Goal: Transaction & Acquisition: Purchase product/service

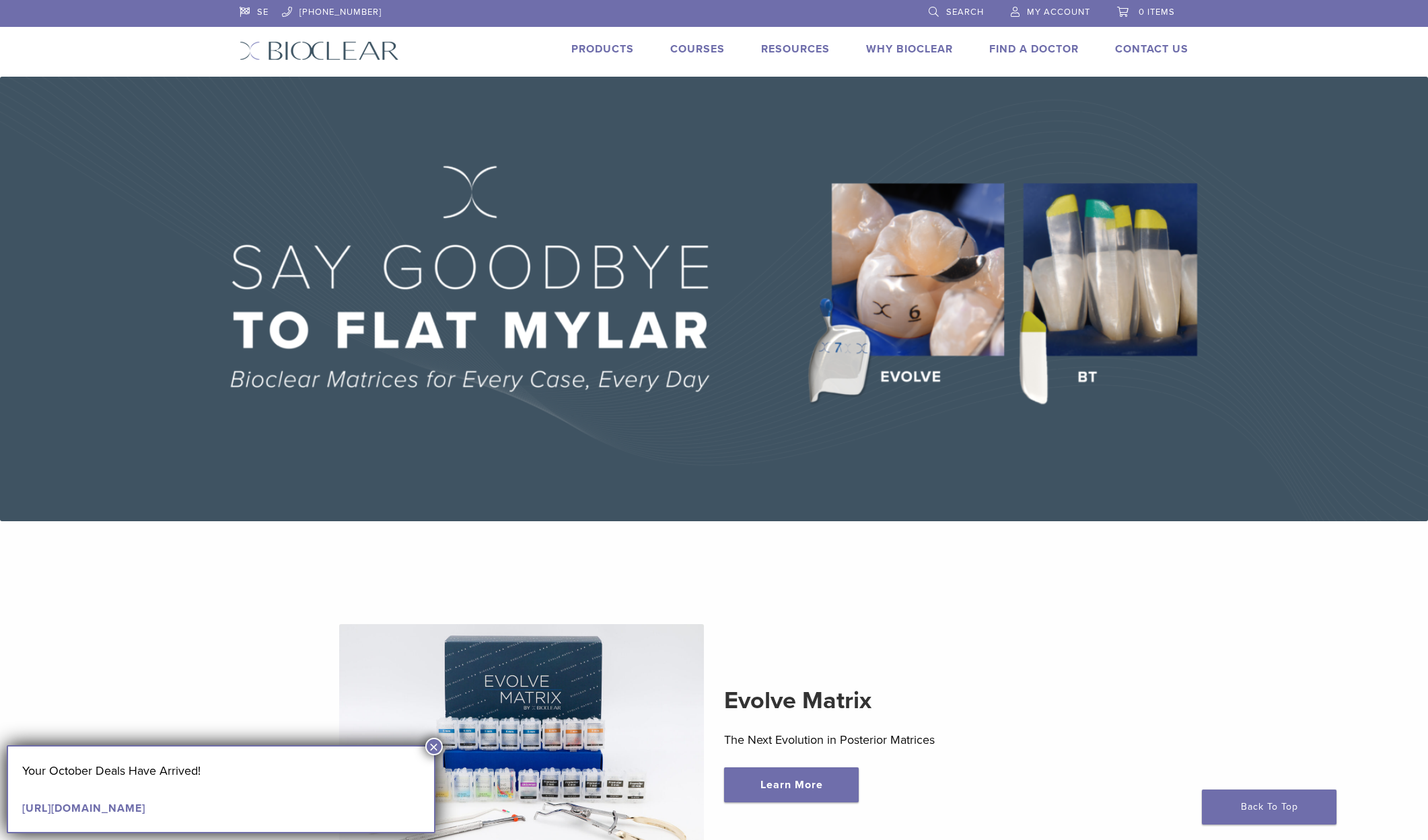
click at [938, 273] on img at bounding box center [714, 298] width 1428 height 444
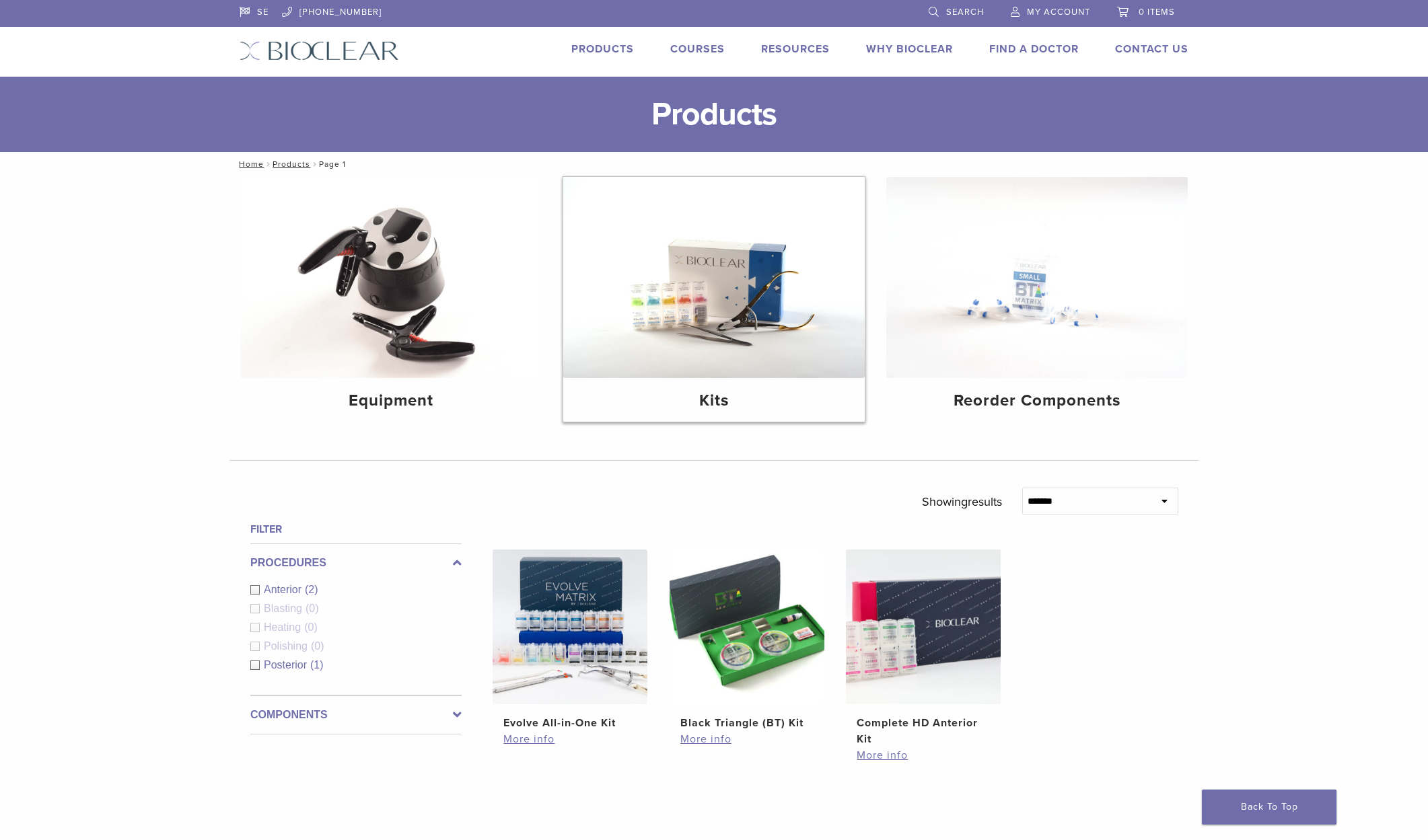
click at [696, 289] on img at bounding box center [714, 277] width 301 height 201
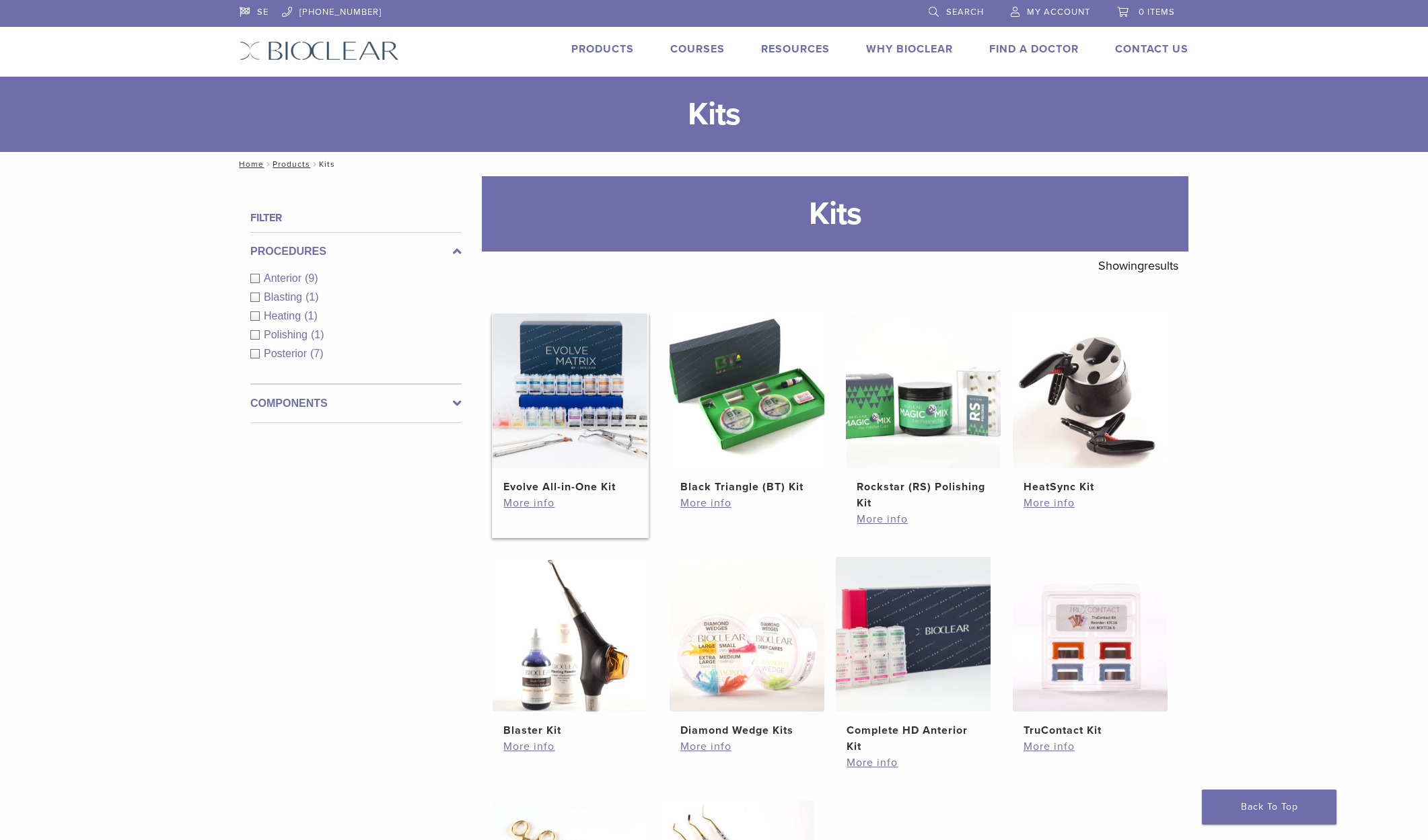
click at [581, 416] on img at bounding box center [570, 390] width 155 height 155
